Goal: Transaction & Acquisition: Download file/media

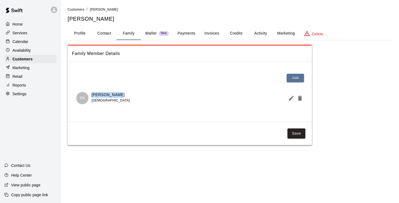
click at [23, 85] on p "Reports" at bounding box center [20, 84] width 14 height 5
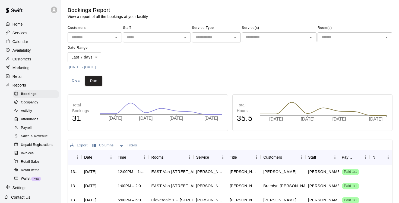
click at [27, 59] on p "Customers" at bounding box center [22, 58] width 19 height 5
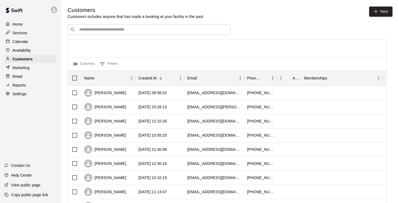
click at [104, 29] on input "Search customers by name or email" at bounding box center [153, 29] width 151 height 5
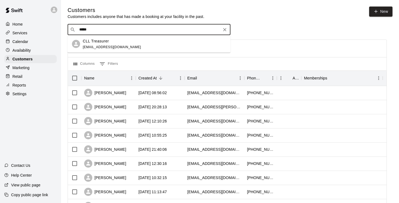
type input "******"
click at [101, 42] on p "CLL Treasurer" at bounding box center [96, 41] width 26 height 6
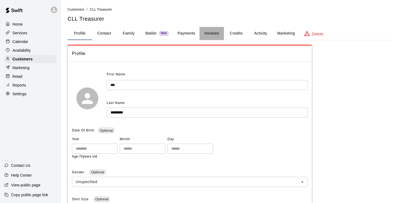
click at [210, 33] on button "Invoices" at bounding box center [212, 33] width 24 height 13
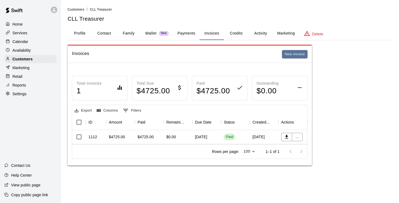
click at [153, 140] on div "$4725.00" at bounding box center [149, 137] width 29 height 14
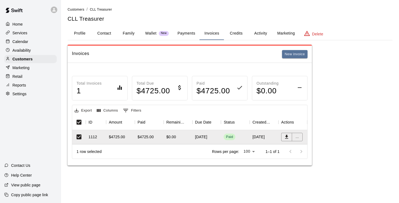
click at [214, 34] on button "Invoices" at bounding box center [212, 33] width 24 height 13
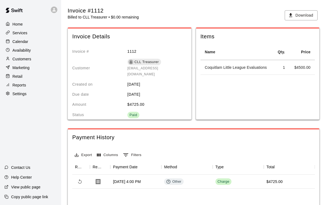
click at [19, 24] on p "Home" at bounding box center [18, 23] width 10 height 5
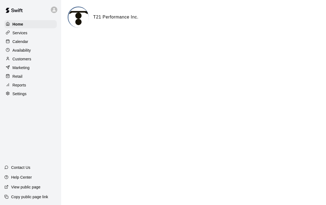
click at [24, 60] on p "Customers" at bounding box center [22, 58] width 19 height 5
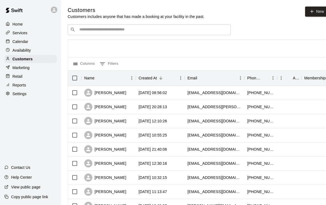
click at [86, 32] on input "Search customers by name or email" at bounding box center [153, 29] width 151 height 5
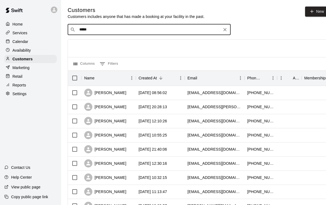
type input "******"
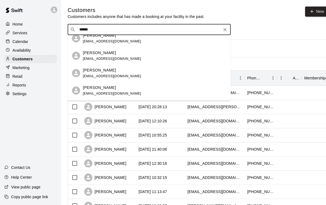
scroll to position [75, 0]
click at [99, 67] on div "[PERSON_NAME] [PERSON_NAME][EMAIL_ADDRESS][DOMAIN_NAME]" at bounding box center [149, 73] width 163 height 17
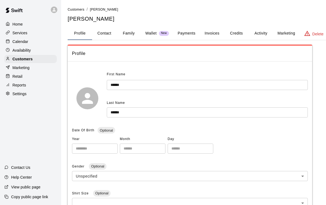
click at [211, 33] on button "Invoices" at bounding box center [212, 33] width 24 height 13
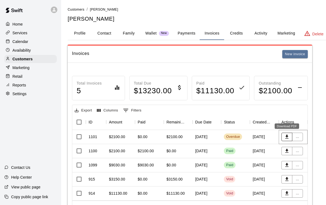
click at [286, 137] on icon "Download PDF" at bounding box center [286, 137] width 3 height 4
click at [285, 139] on icon "Download PDF" at bounding box center [286, 136] width 5 height 5
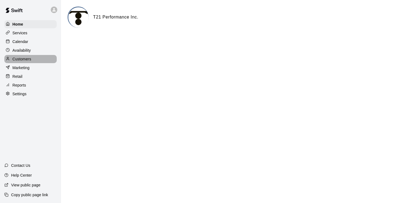
click at [20, 59] on p "Customers" at bounding box center [22, 58] width 19 height 5
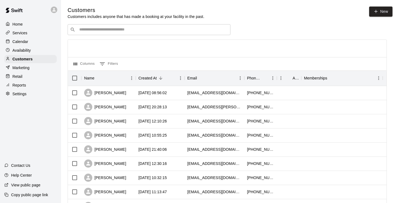
click at [142, 28] on input "Search customers by name or email" at bounding box center [153, 29] width 151 height 5
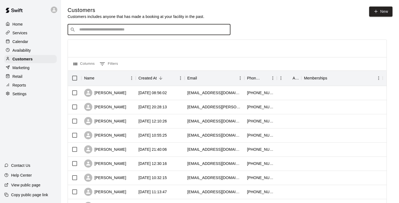
click at [94, 30] on input "Search customers by name or email" at bounding box center [153, 29] width 151 height 5
type input "********"
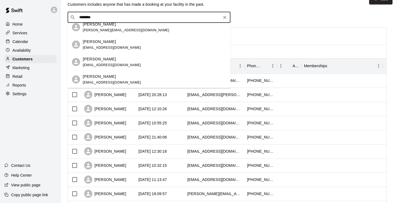
scroll to position [13, 0]
click at [100, 76] on p "[PERSON_NAME]" at bounding box center [99, 76] width 33 height 6
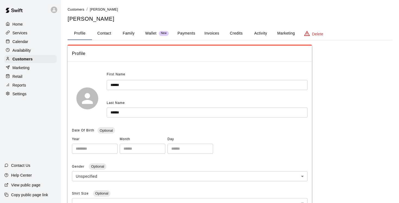
click at [215, 34] on button "Invoices" at bounding box center [212, 33] width 24 height 13
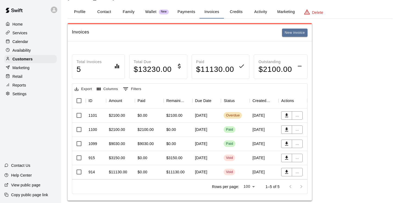
scroll to position [21, 0]
click at [287, 129] on icon "Download PDF" at bounding box center [286, 130] width 3 height 4
click at [286, 144] on icon "Download PDF" at bounding box center [286, 143] width 5 height 5
click at [289, 129] on icon "Download PDF" at bounding box center [286, 129] width 5 height 5
click at [287, 117] on icon "Download PDF" at bounding box center [286, 115] width 5 height 5
